Goal: Information Seeking & Learning: Learn about a topic

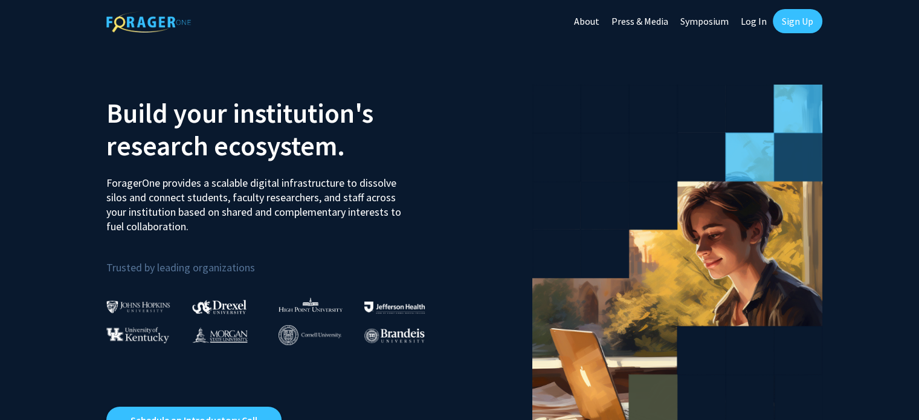
click at [745, 21] on link "Log In" at bounding box center [754, 21] width 38 height 42
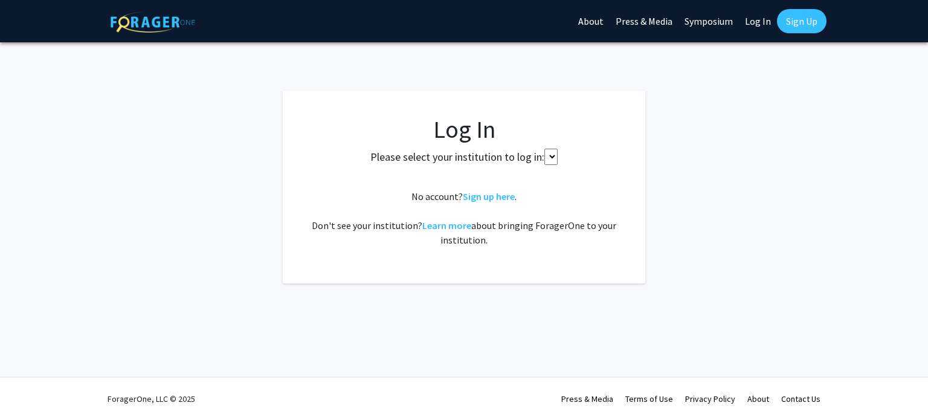
select select
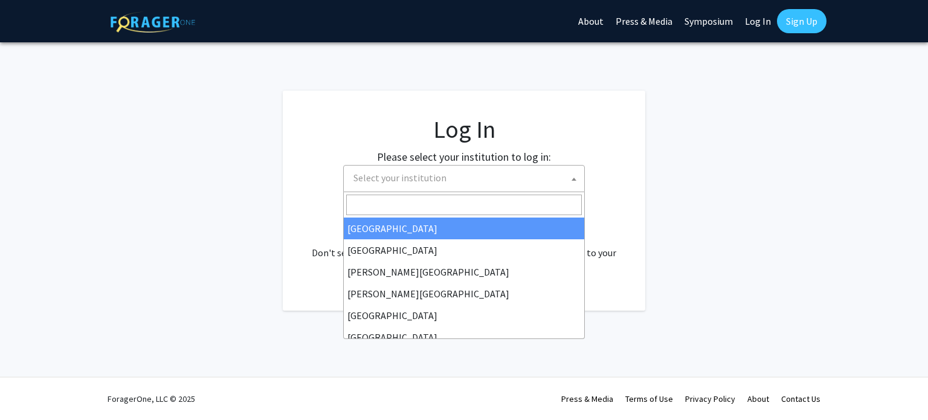
click at [510, 173] on span "Select your institution" at bounding box center [467, 178] width 236 height 25
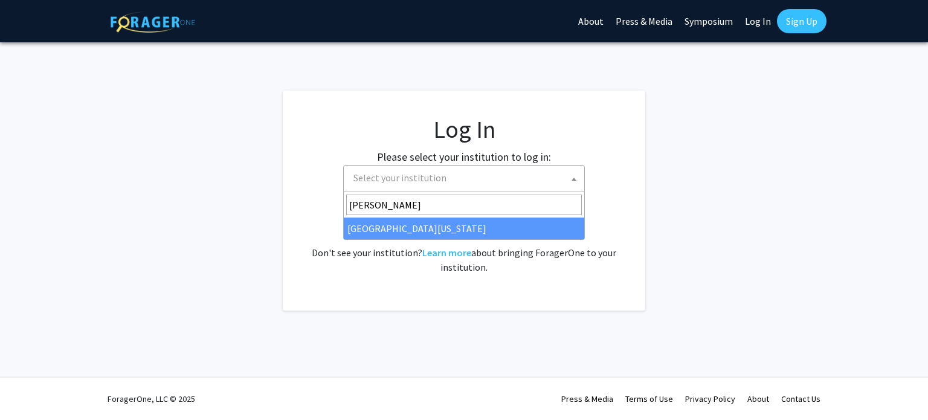
type input "mary"
select select "31"
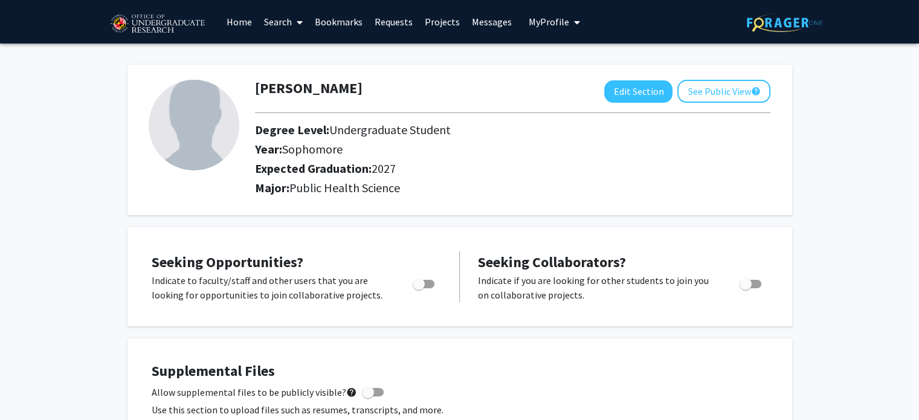
click at [288, 21] on link "Search" at bounding box center [283, 22] width 51 height 42
click at [298, 59] on span "Faculty/Staff" at bounding box center [302, 55] width 89 height 24
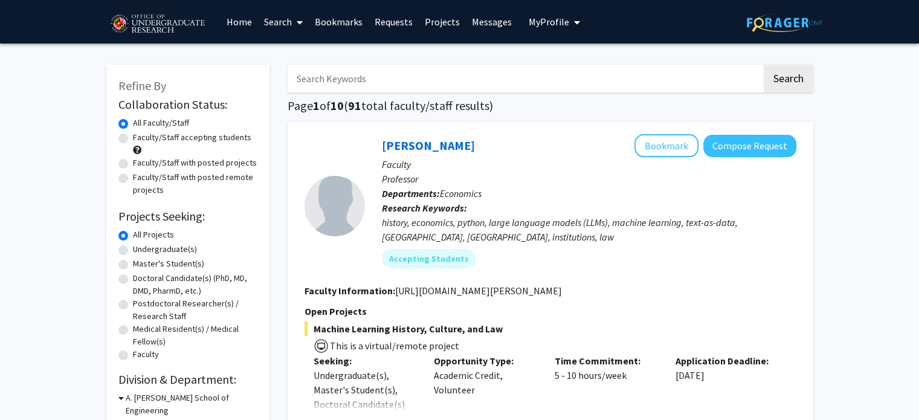
click at [174, 136] on label "Faculty/Staff accepting students" at bounding box center [192, 137] width 118 height 13
click at [141, 136] on input "Faculty/Staff accepting students" at bounding box center [137, 135] width 8 height 8
radio input "true"
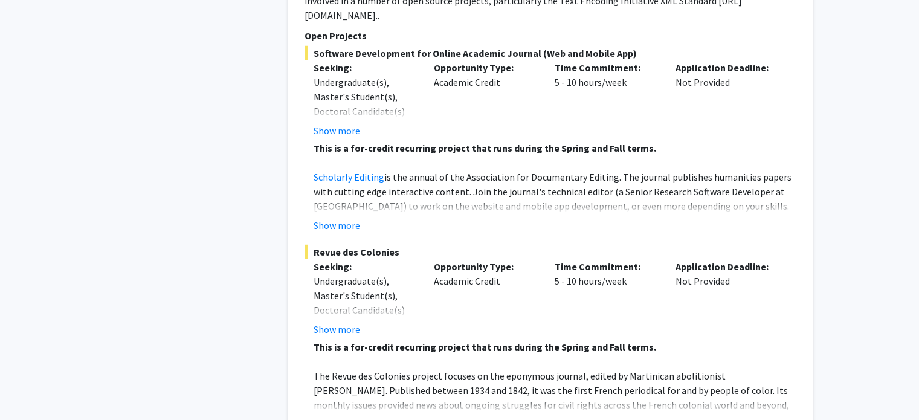
scroll to position [3453, 0]
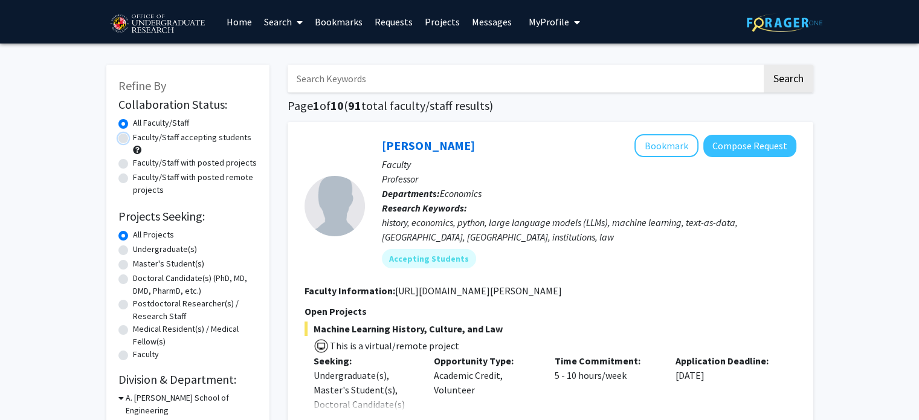
radio input "false"
radio input "true"
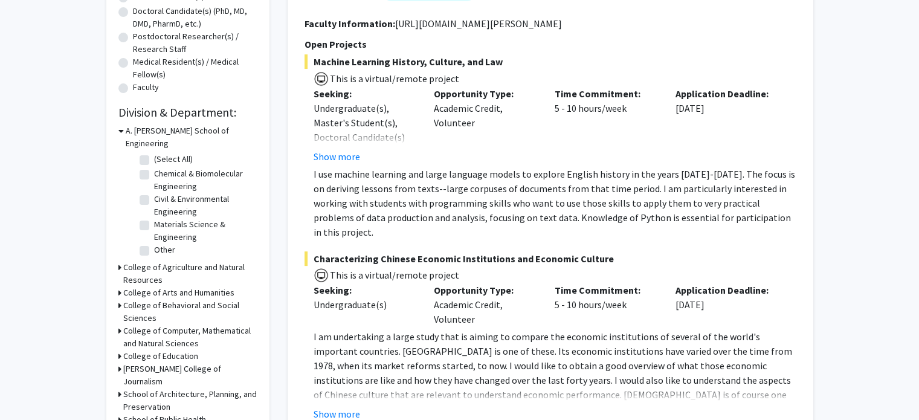
scroll to position [272, 0]
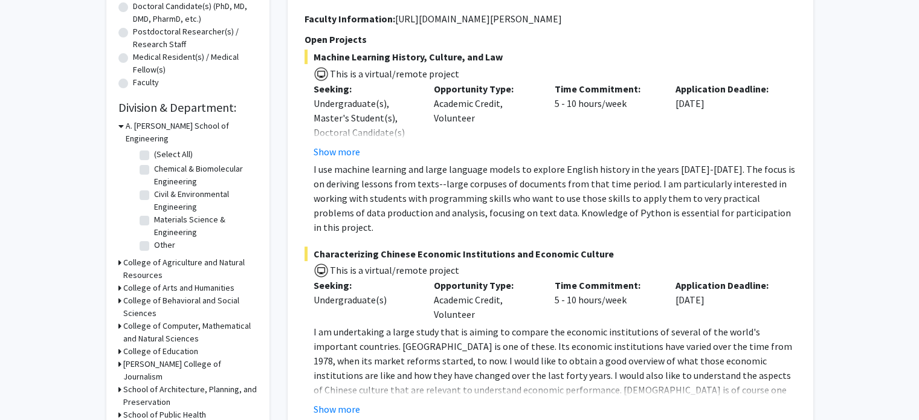
click at [120, 124] on icon at bounding box center [120, 126] width 5 height 13
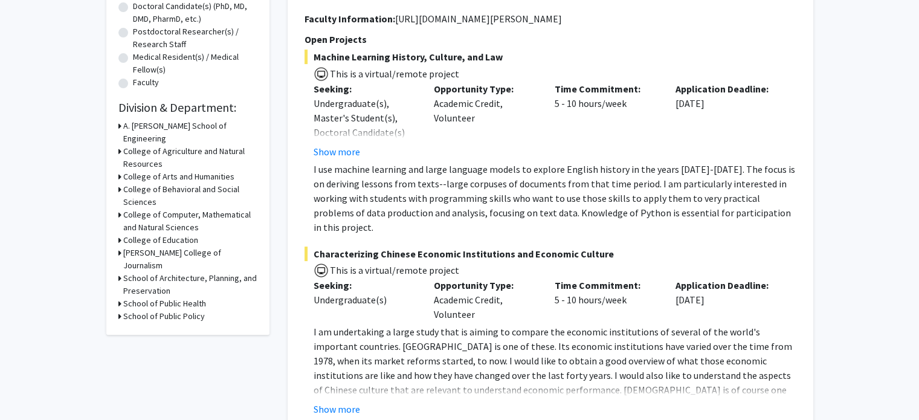
click at [117, 140] on div "Refine By Collaboration Status: Collaboration Status All Faculty/Staff Collabor…" at bounding box center [187, 64] width 163 height 542
click at [117, 138] on div "Refine By Collaboration Status: Collaboration Status All Faculty/Staff Collabor…" at bounding box center [187, 64] width 163 height 542
click at [118, 145] on icon at bounding box center [119, 151] width 3 height 13
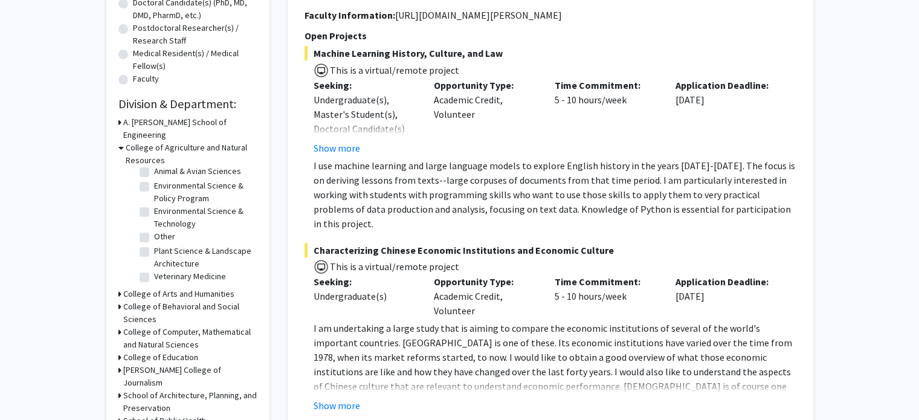
scroll to position [252, 0]
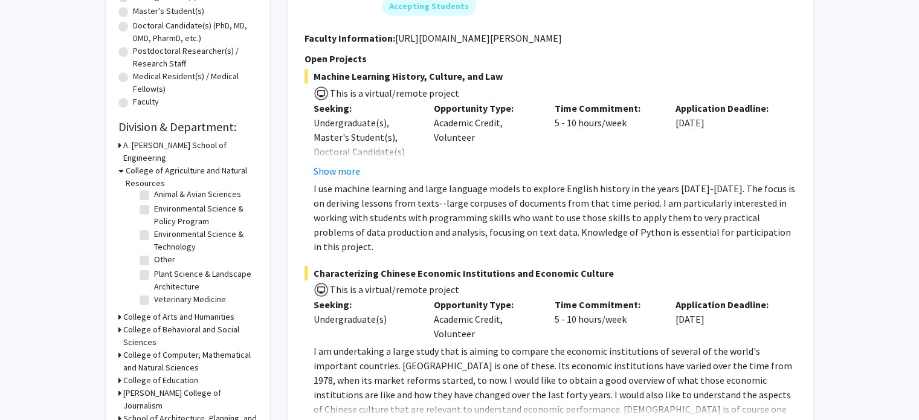
click at [121, 164] on icon at bounding box center [120, 170] width 5 height 13
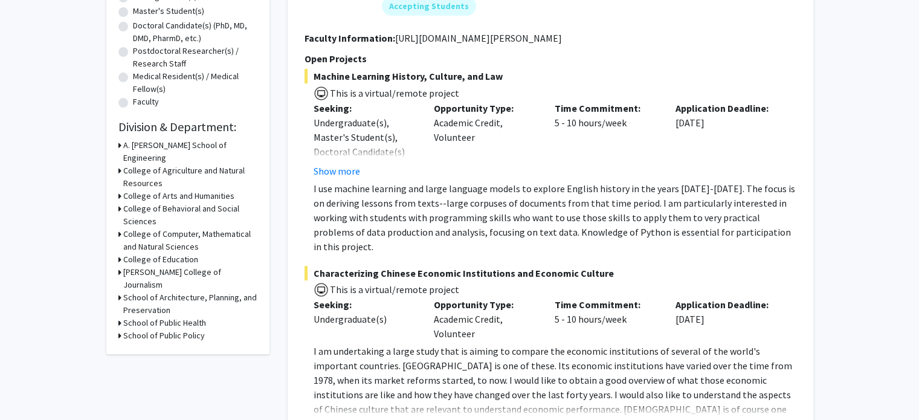
click at [119, 202] on icon at bounding box center [119, 208] width 3 height 13
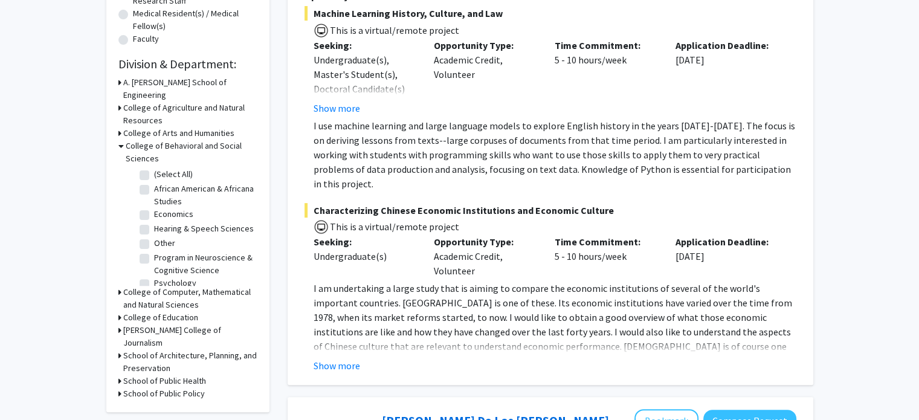
scroll to position [19, 0]
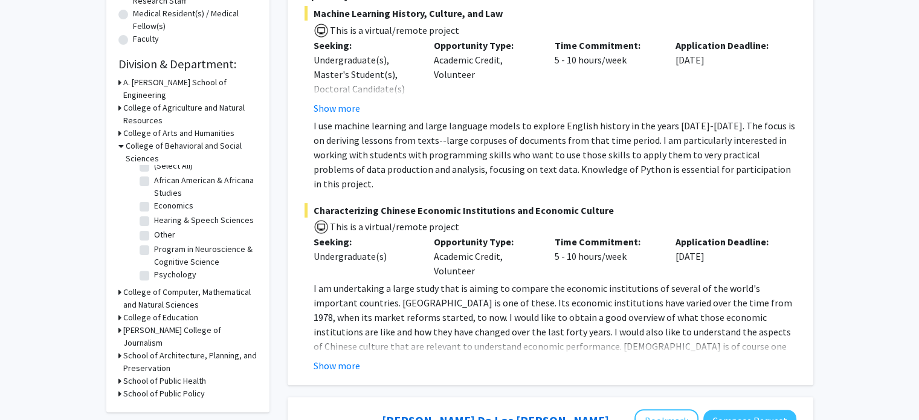
click at [154, 243] on label "Program in Neuroscience & Cognitive Science" at bounding box center [204, 255] width 100 height 25
click at [154, 243] on input "Program in Neuroscience & Cognitive Science" at bounding box center [158, 247] width 8 height 8
checkbox input "true"
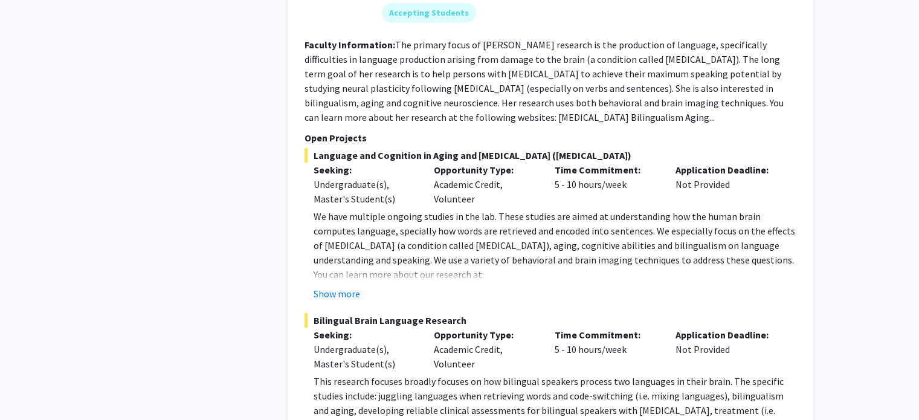
scroll to position [856, 0]
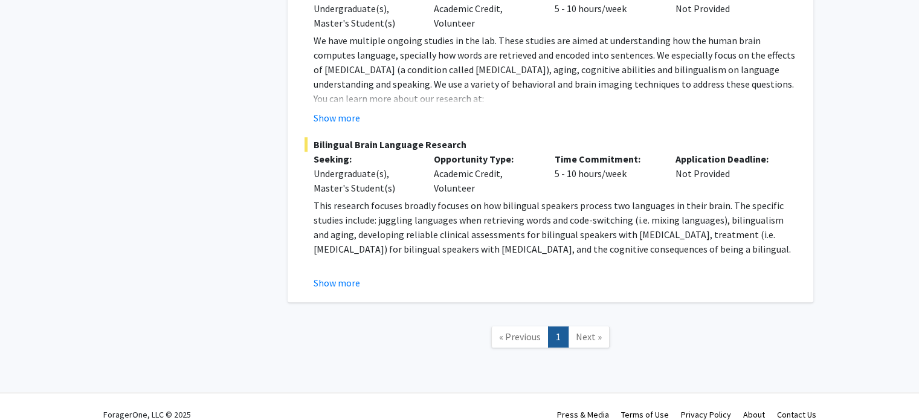
checkbox input "false"
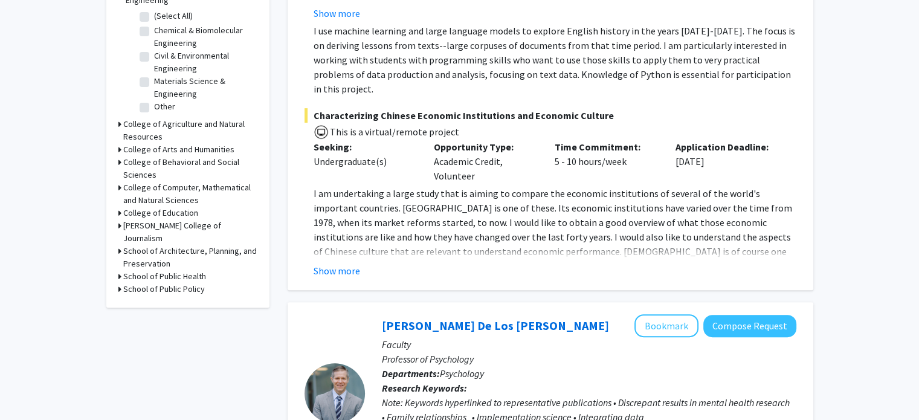
scroll to position [412, 0]
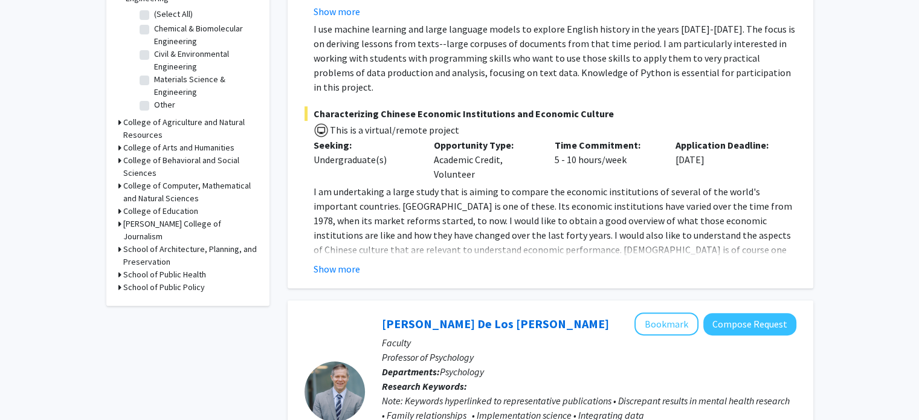
click at [118, 268] on icon at bounding box center [119, 274] width 3 height 13
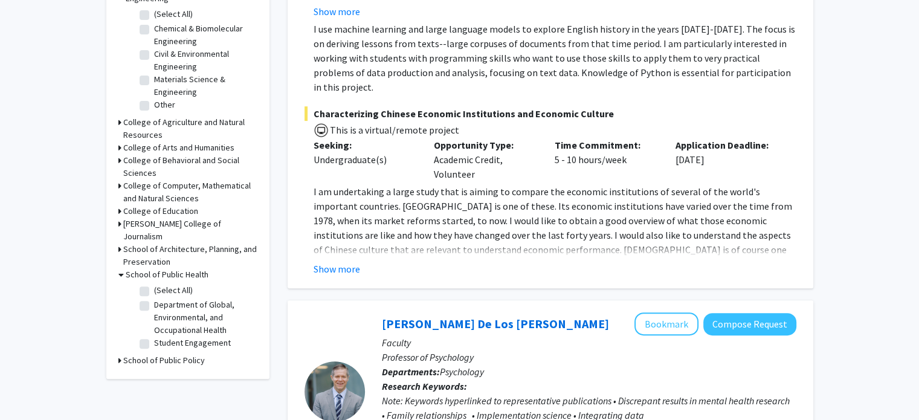
click at [154, 298] on label "Department of Global, Environmental, and Occupational Health" at bounding box center [204, 317] width 100 height 38
click at [154, 298] on input "Department of Global, Environmental, and Occupational Health" at bounding box center [158, 302] width 8 height 8
checkbox input "true"
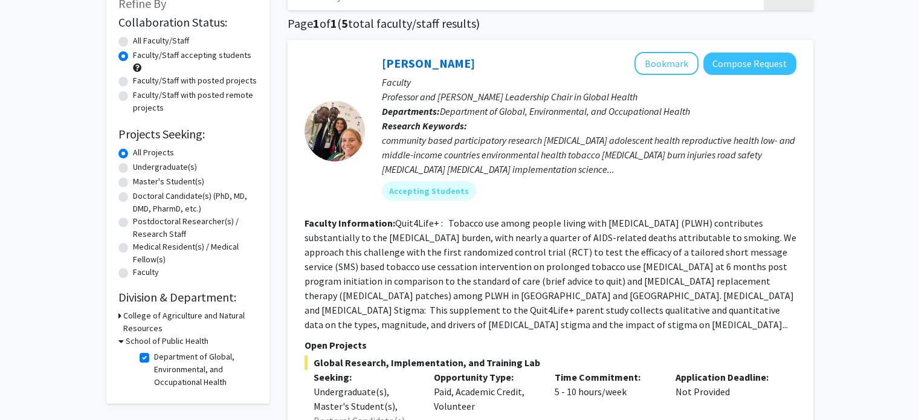
scroll to position [82, 0]
click at [154, 358] on label "Department of Global, Environmental, and Occupational Health" at bounding box center [204, 369] width 100 height 38
click at [154, 358] on input "Department of Global, Environmental, and Occupational Health" at bounding box center [158, 354] width 8 height 8
checkbox input "false"
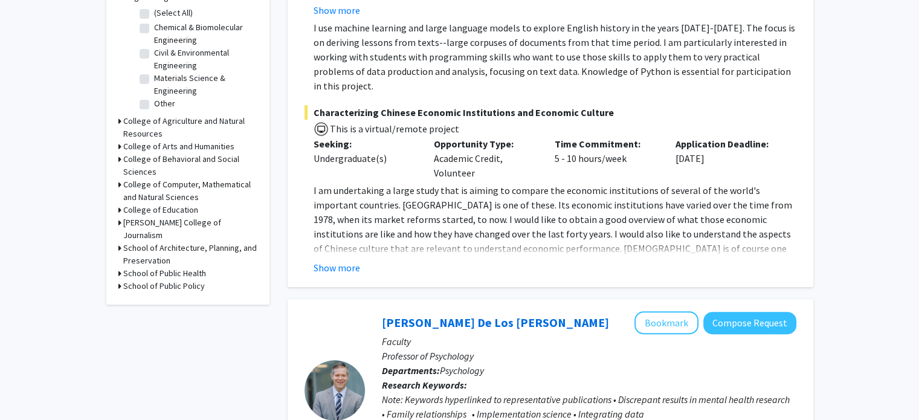
scroll to position [402, 0]
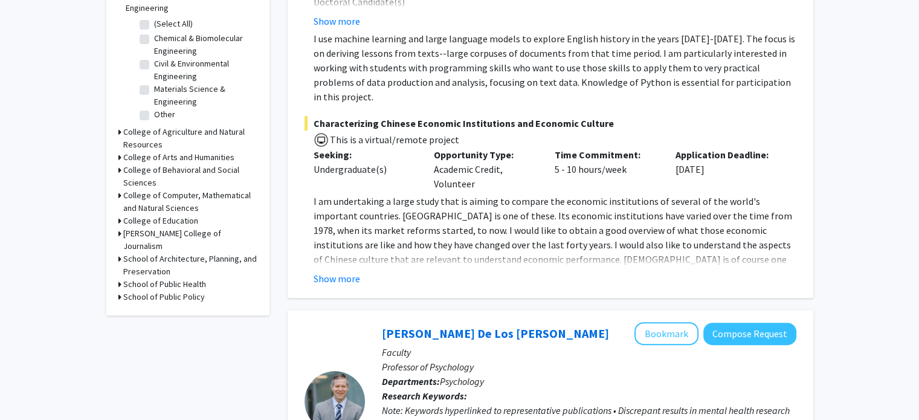
click at [118, 189] on icon at bounding box center [119, 195] width 3 height 13
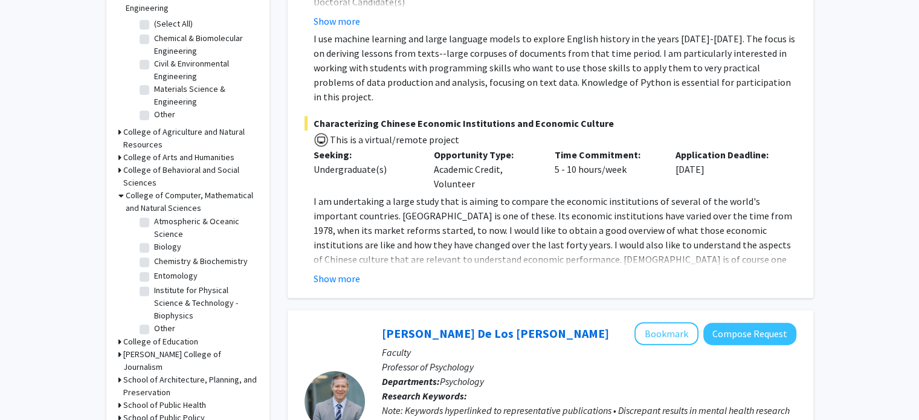
scroll to position [0, 0]
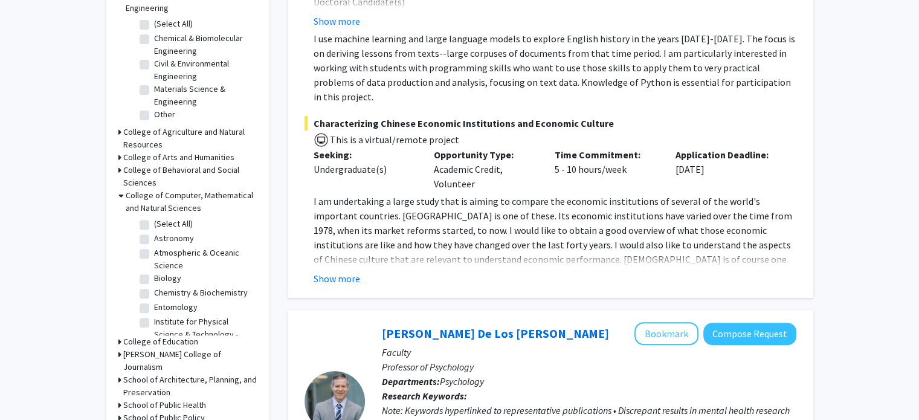
click at [154, 272] on label "Biology" at bounding box center [167, 278] width 27 height 13
click at [154, 272] on input "Biology" at bounding box center [158, 276] width 8 height 8
checkbox input "true"
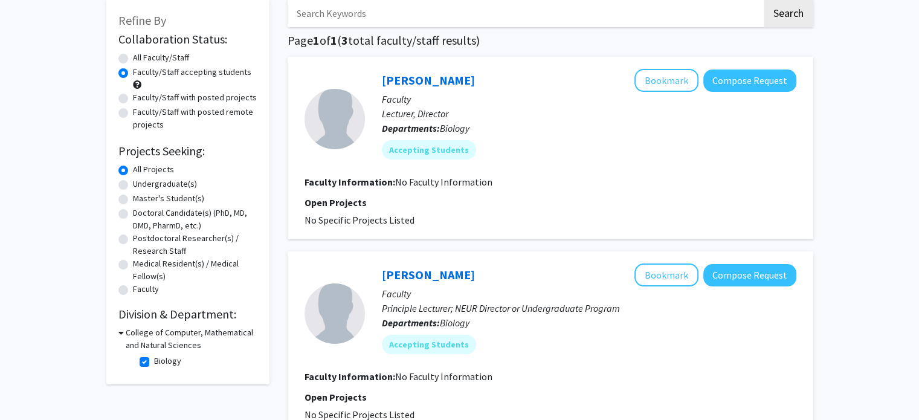
scroll to position [65, 0]
click at [154, 365] on label "Biology" at bounding box center [167, 361] width 27 height 13
click at [154, 363] on input "Biology" at bounding box center [158, 359] width 8 height 8
checkbox input "false"
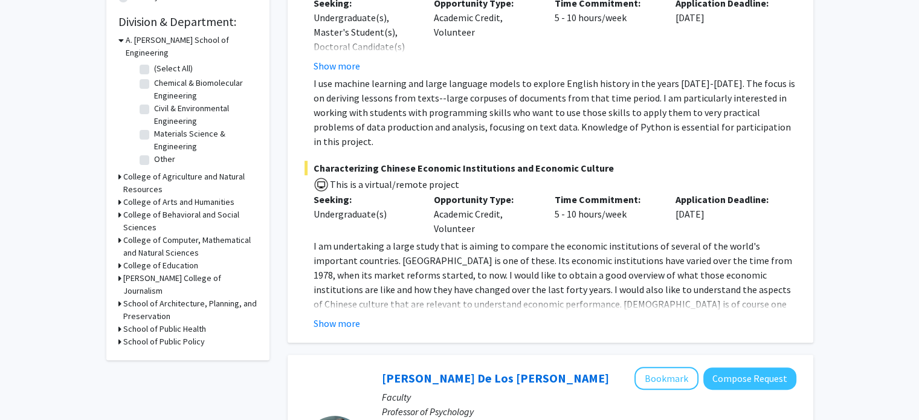
scroll to position [348, 0]
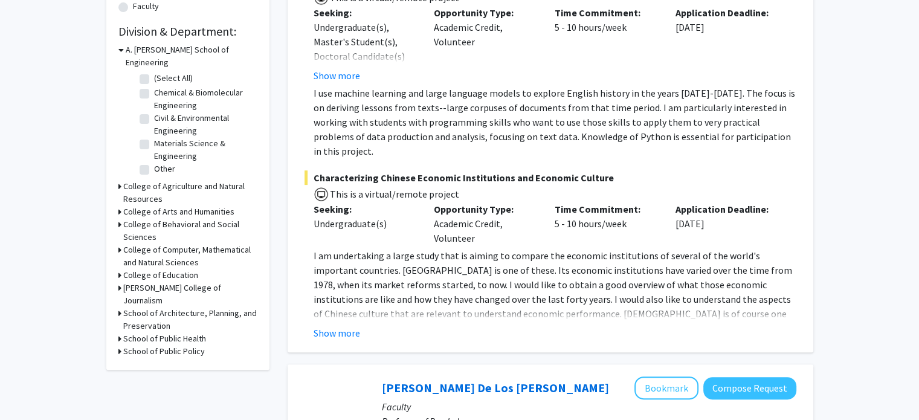
click at [193, 243] on h3 "College of Computer, Mathematical and Natural Sciences" at bounding box center [190, 255] width 134 height 25
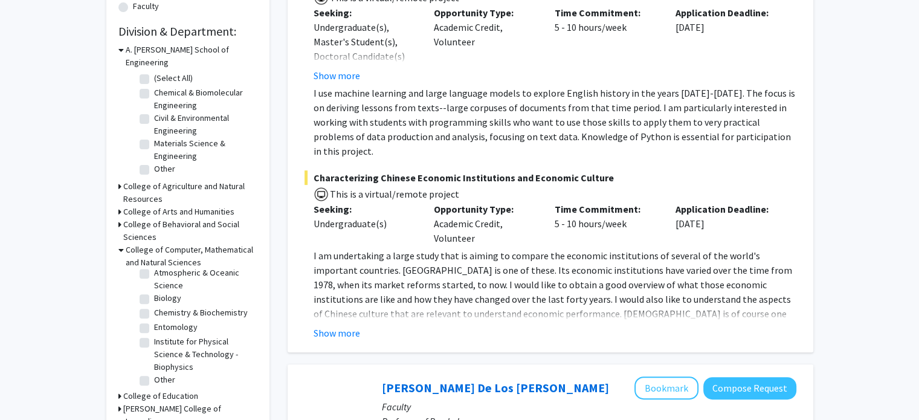
scroll to position [34, 0]
click at [159, 307] on label "Chemistry & Biochemistry" at bounding box center [201, 313] width 94 height 13
click at [159, 307] on input "Chemistry & Biochemistry" at bounding box center [158, 311] width 8 height 8
checkbox input "true"
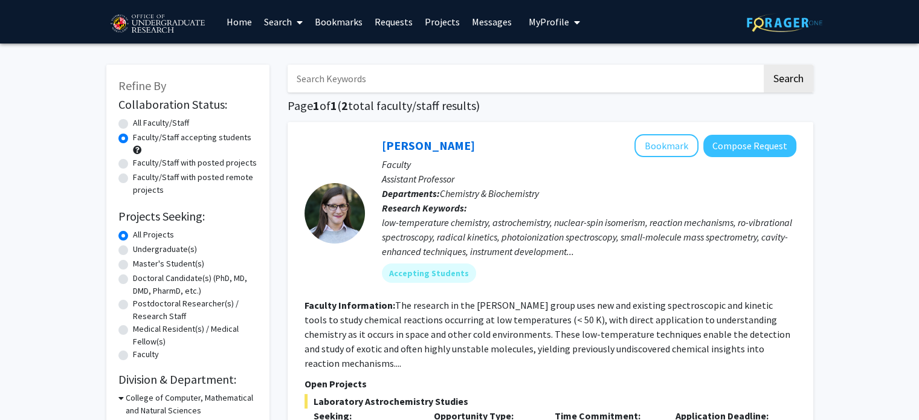
click at [396, 98] on h1 "Page 1 of 1 ( 2 total faculty/staff results)" at bounding box center [551, 105] width 526 height 14
click at [381, 85] on input "Search Keywords" at bounding box center [525, 79] width 474 height 28
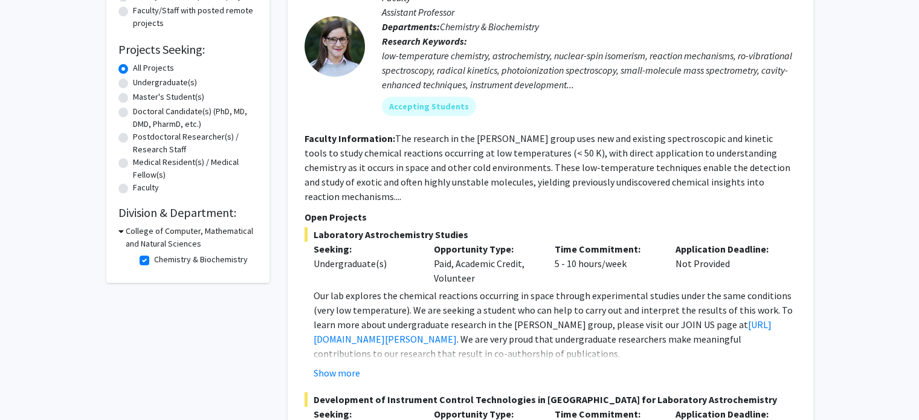
scroll to position [169, 0]
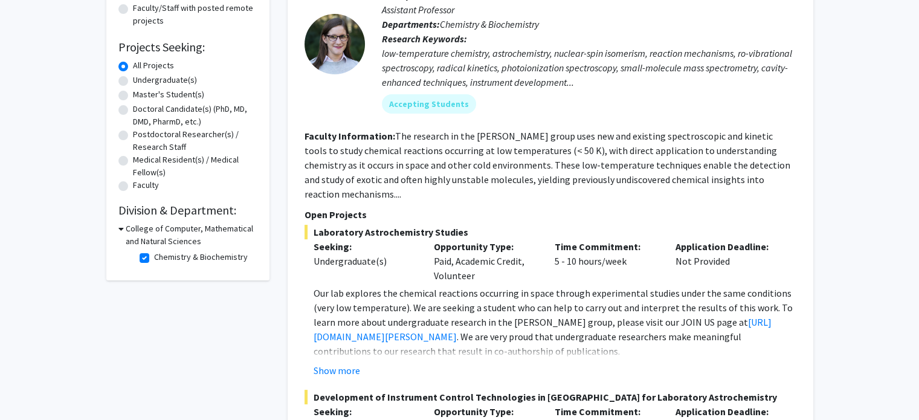
type input "h"
click at [154, 256] on label "Chemistry & Biochemistry" at bounding box center [201, 257] width 94 height 13
click at [154, 256] on input "Chemistry & Biochemistry" at bounding box center [158, 255] width 8 height 8
checkbox input "false"
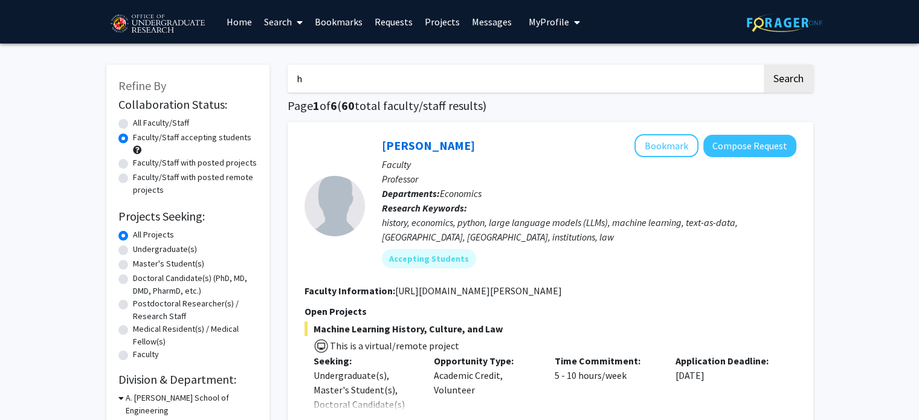
click at [419, 71] on input "h" at bounding box center [525, 79] width 474 height 28
type input "health"
click at [764, 65] on button "Search" at bounding box center [789, 79] width 50 height 28
radio input "true"
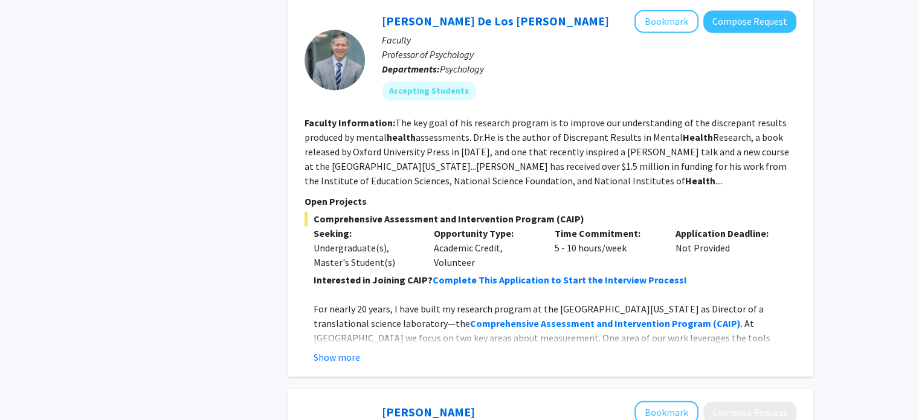
scroll to position [1727, 0]
click at [337, 349] on button "Show more" at bounding box center [337, 356] width 47 height 14
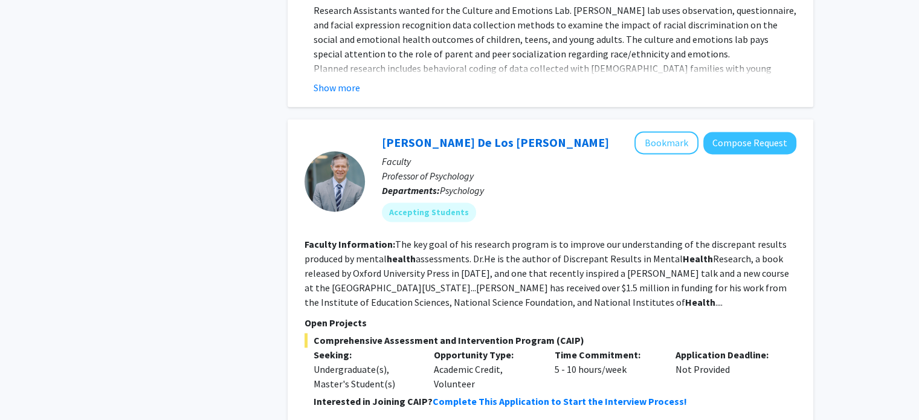
scroll to position [1607, 0]
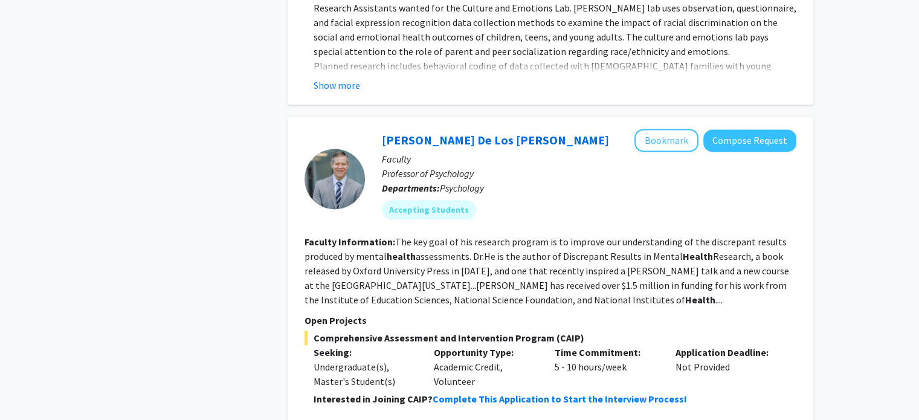
click at [543, 152] on p "Faculty" at bounding box center [589, 159] width 414 height 14
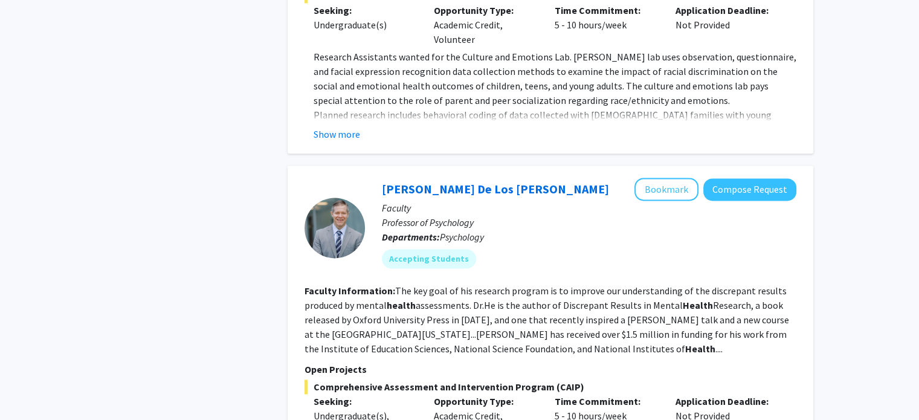
scroll to position [1560, 0]
